Goal: Entertainment & Leisure: Consume media (video, audio)

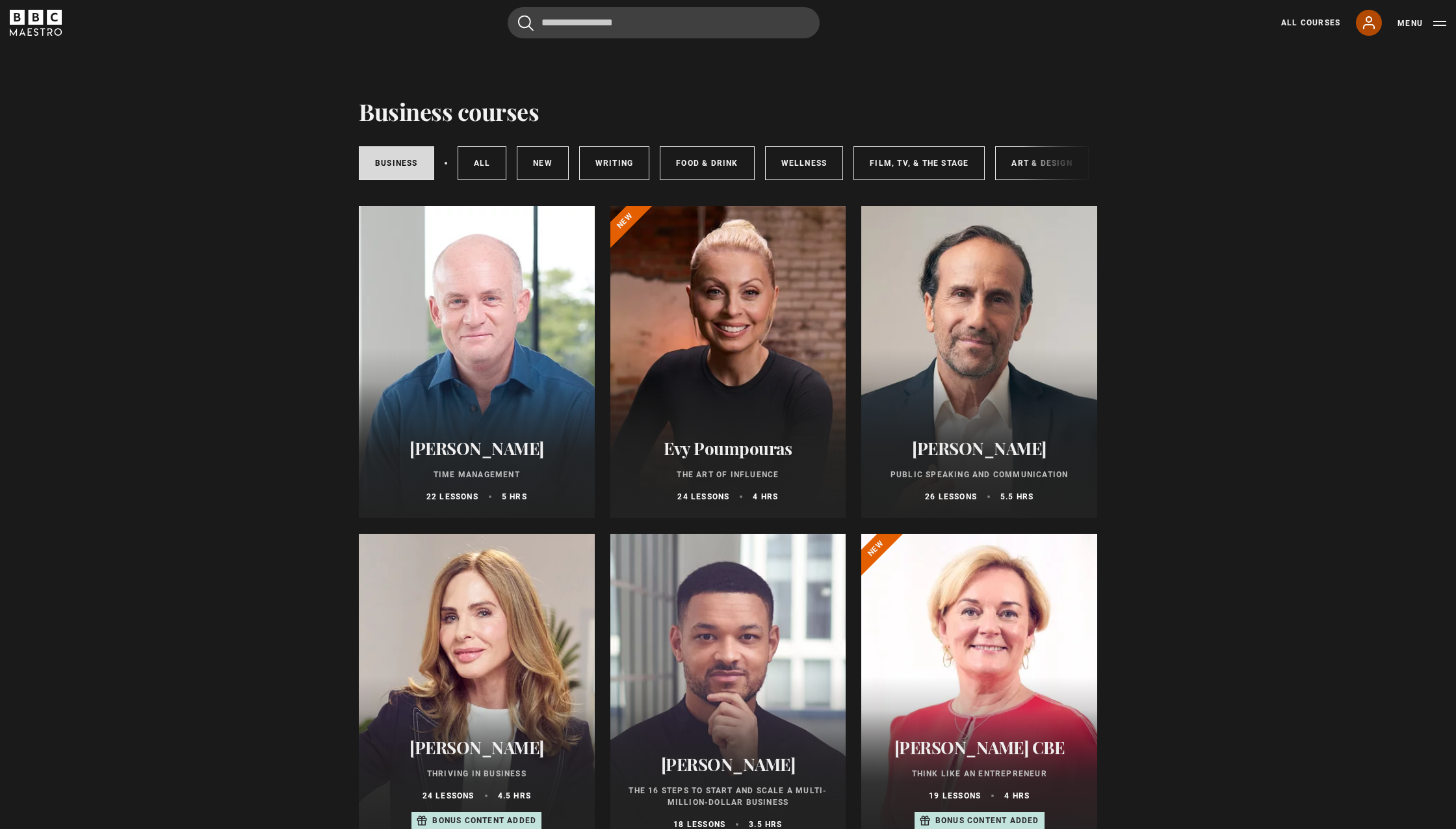
click at [1374, 20] on icon at bounding box center [1368, 23] width 15 height 15
click at [806, 327] on div at bounding box center [729, 362] width 236 height 312
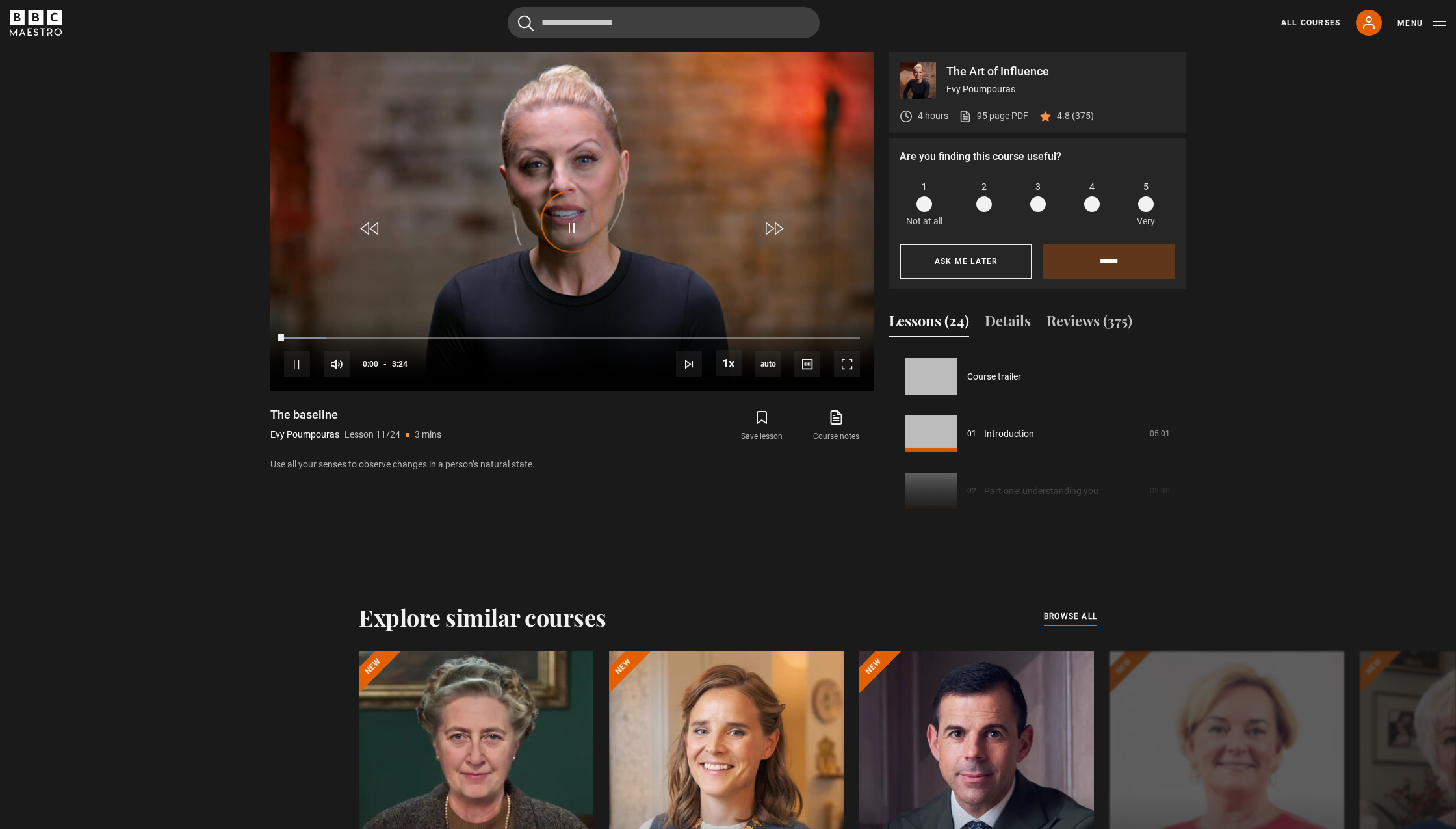
scroll to position [572, 0]
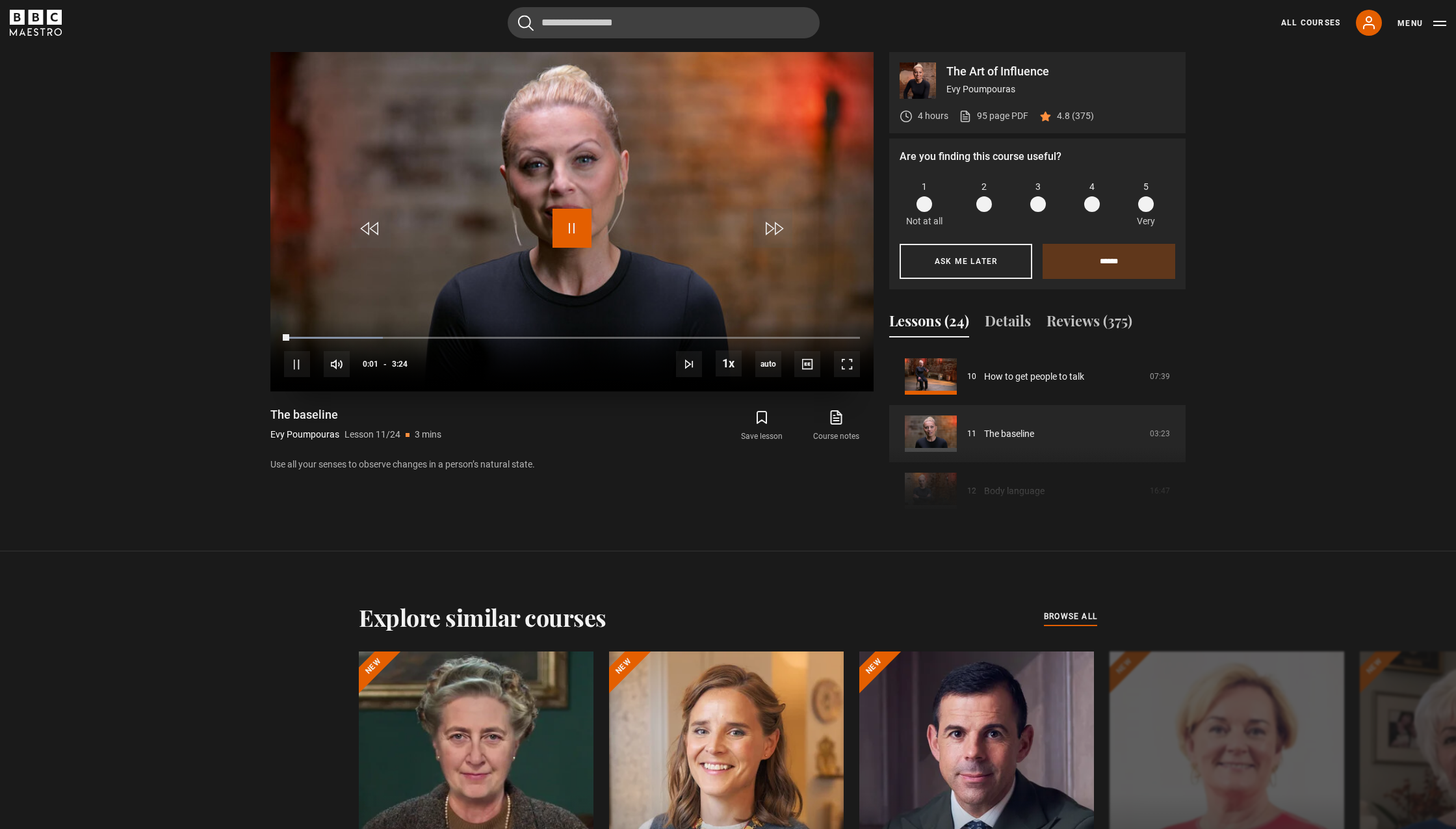
click at [577, 226] on span "Video Player" at bounding box center [571, 227] width 39 height 39
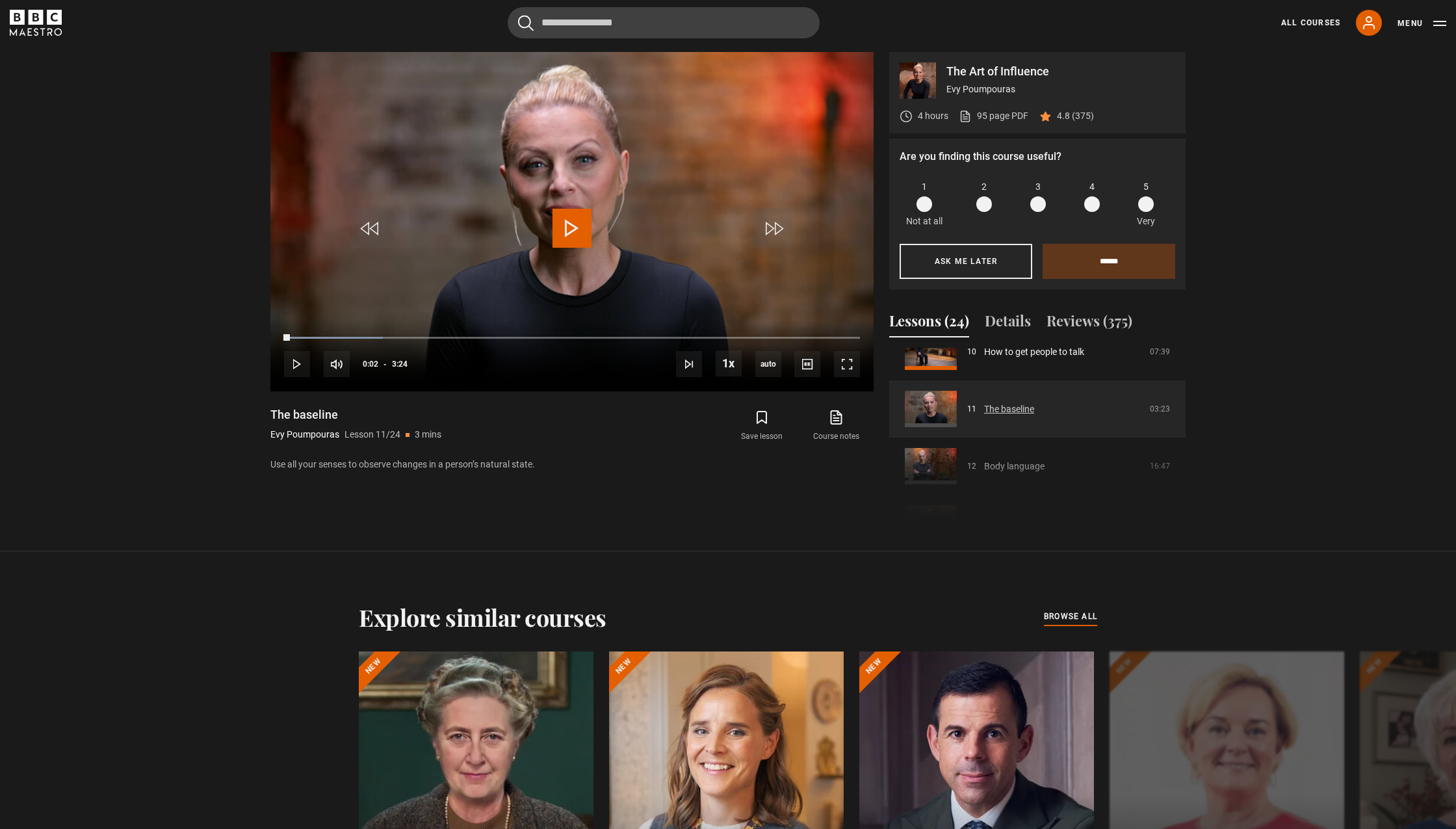
scroll to position [605, 0]
